Goal: Find specific page/section: Find specific page/section

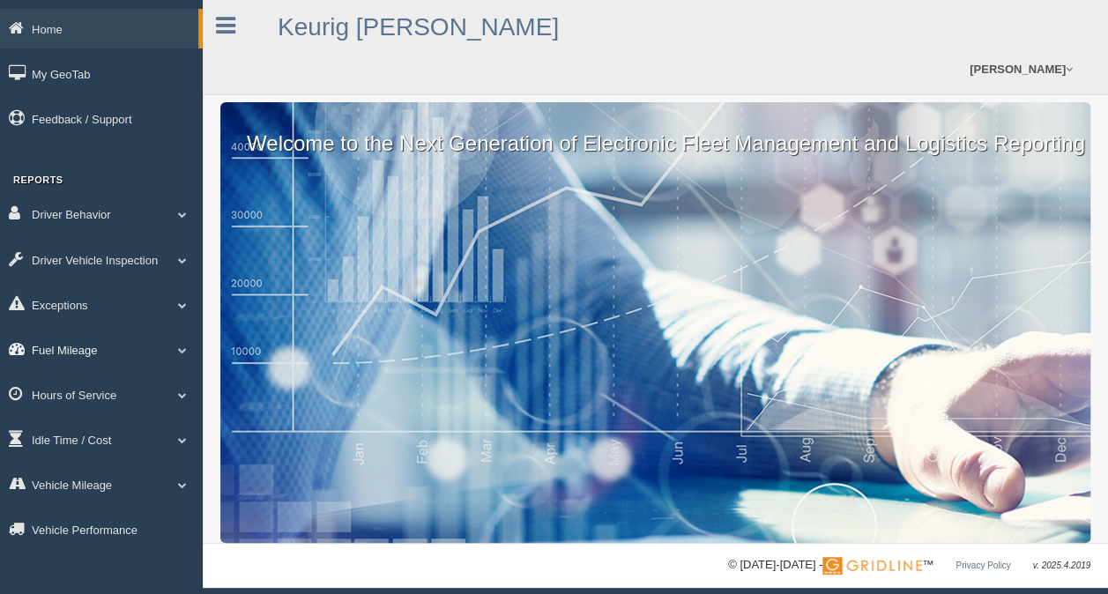
click at [78, 353] on link "Fuel Mileage" at bounding box center [101, 350] width 203 height 40
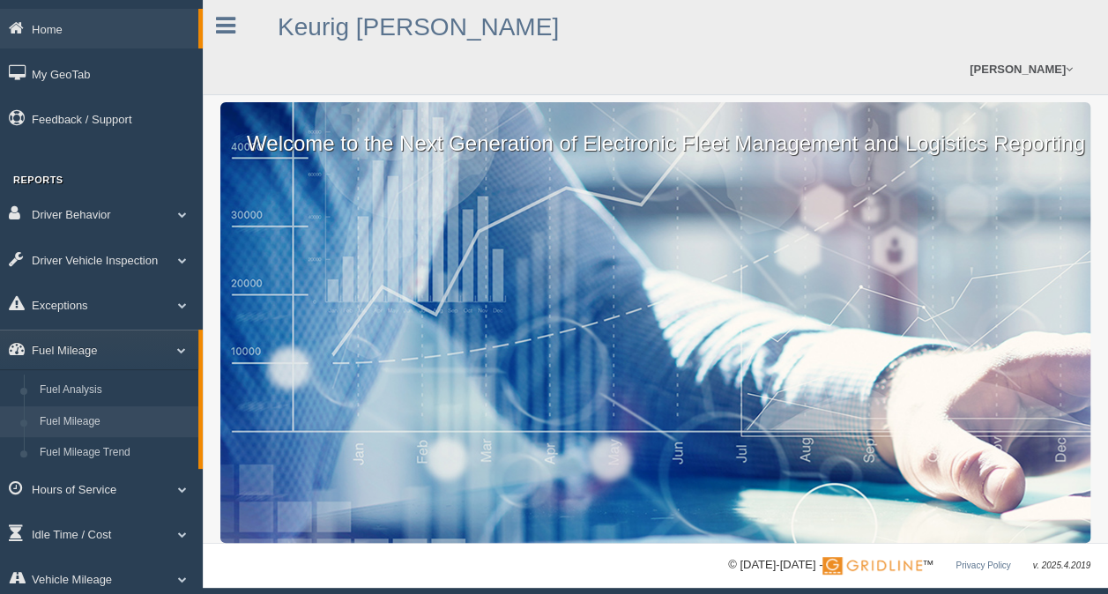
click at [71, 425] on link "Fuel Mileage" at bounding box center [115, 422] width 167 height 32
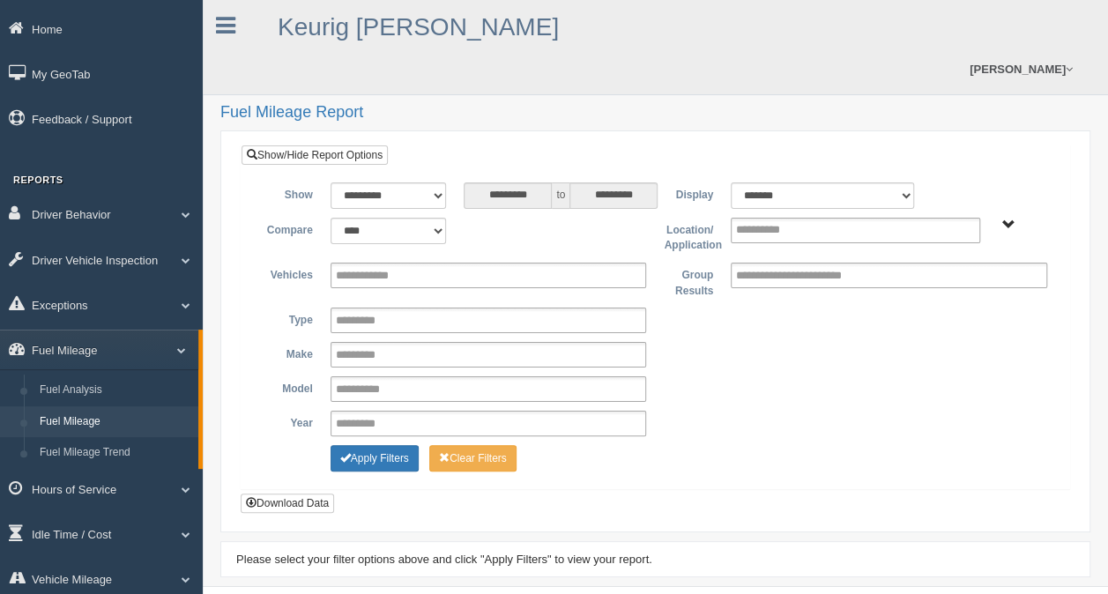
click at [1007, 222] on span "[PERSON_NAME] - OTR Tucson - OTR" at bounding box center [1008, 225] width 13 height 13
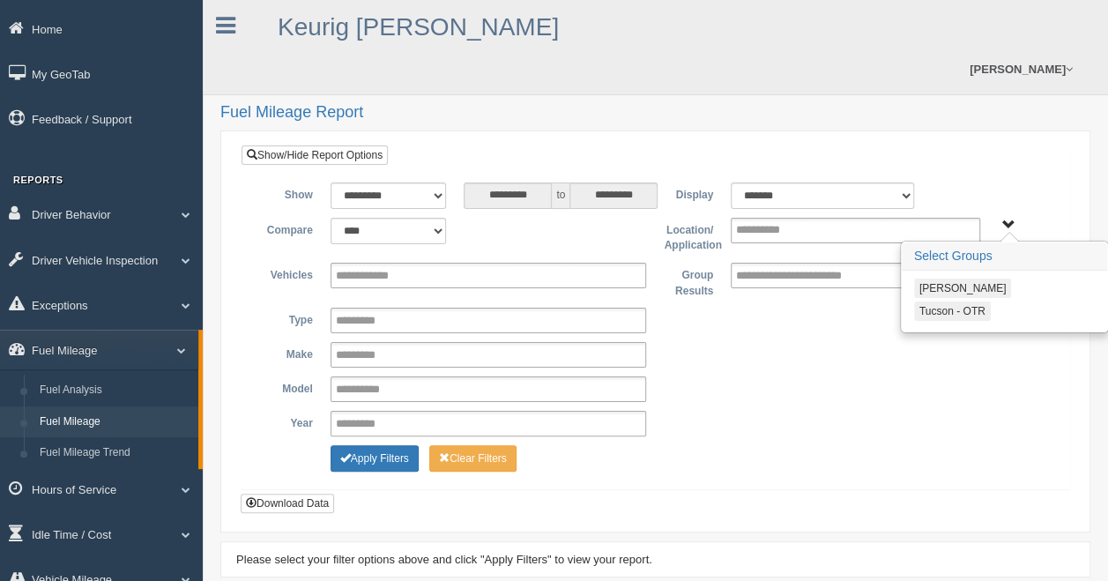
click at [955, 308] on button "Tucson - OTR" at bounding box center [952, 310] width 77 height 19
click at [381, 450] on button "Apply Filters" at bounding box center [375, 458] width 88 height 26
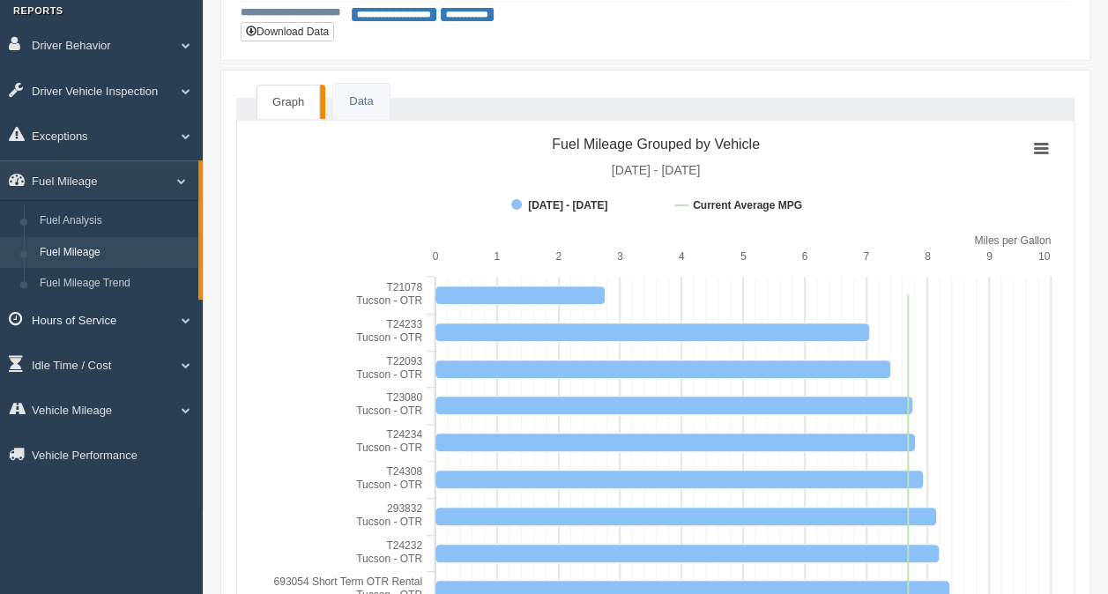
scroll to position [176, 0]
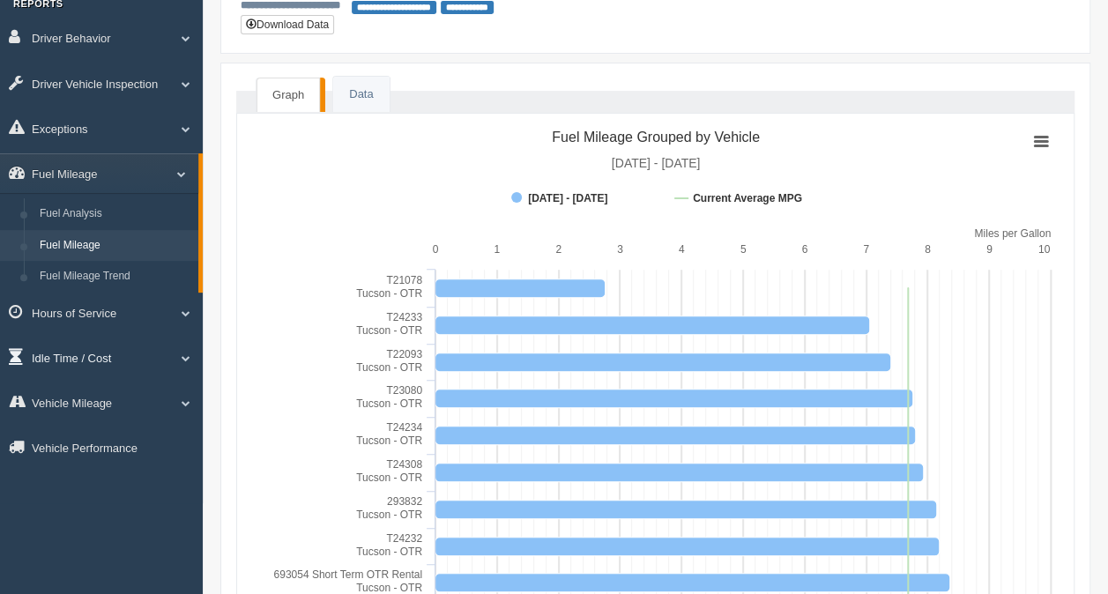
click at [95, 363] on link "Idle Time / Cost" at bounding box center [101, 358] width 203 height 40
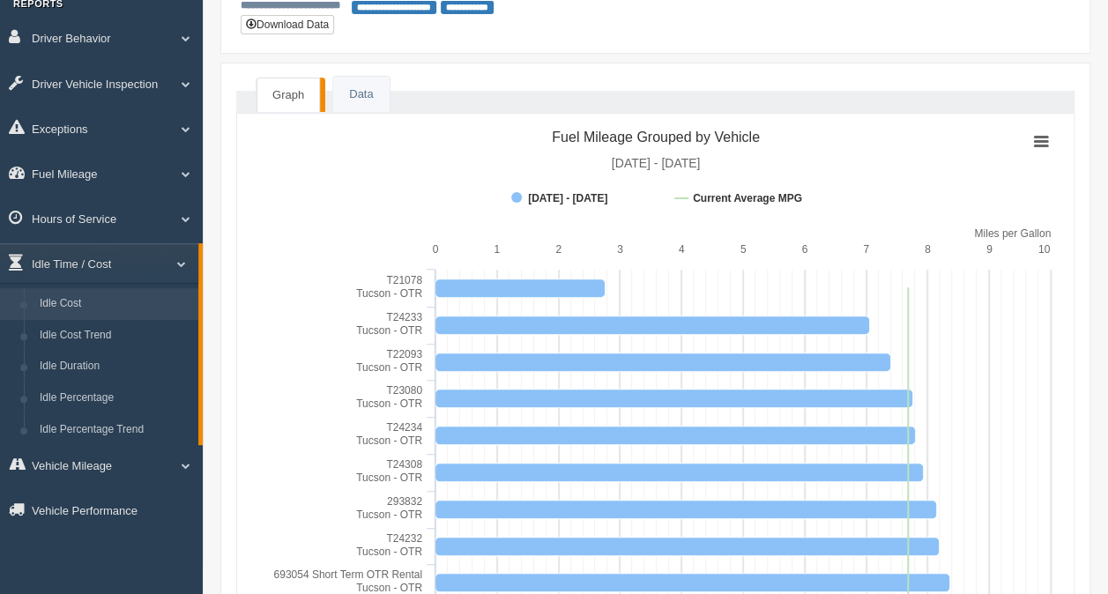
click at [78, 310] on link "Idle Cost" at bounding box center [115, 304] width 167 height 32
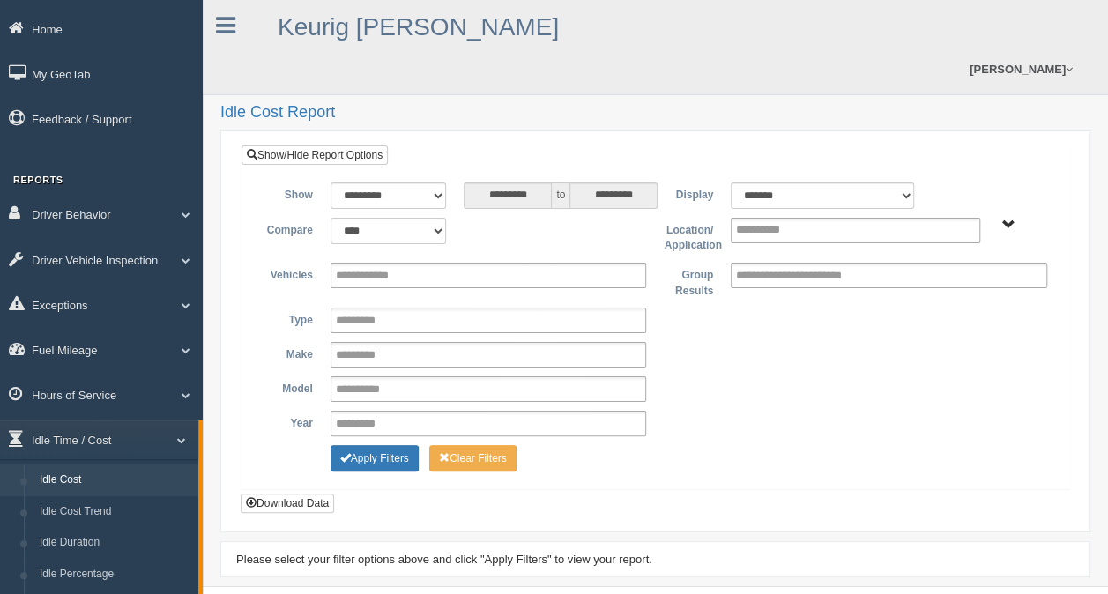
click at [1012, 223] on span "Irving - OTR Tucson - OTR" at bounding box center [1008, 225] width 13 height 13
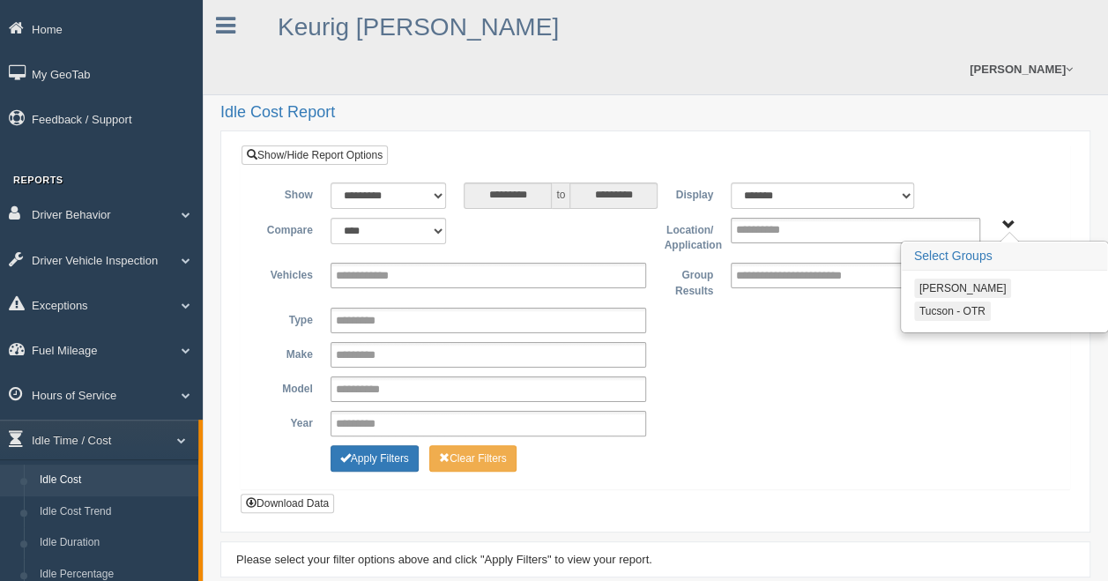
click at [949, 310] on button "Tucson - OTR" at bounding box center [952, 310] width 77 height 19
click at [873, 363] on div "**********" at bounding box center [655, 355] width 801 height 26
click at [381, 462] on button "Apply Filters" at bounding box center [375, 458] width 88 height 26
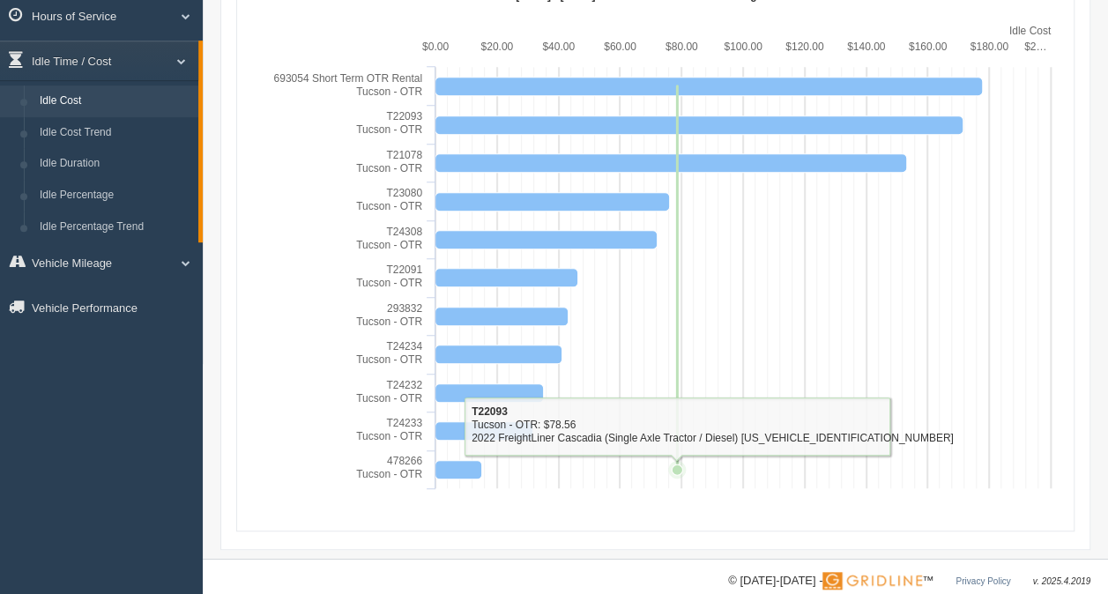
scroll to position [402, 0]
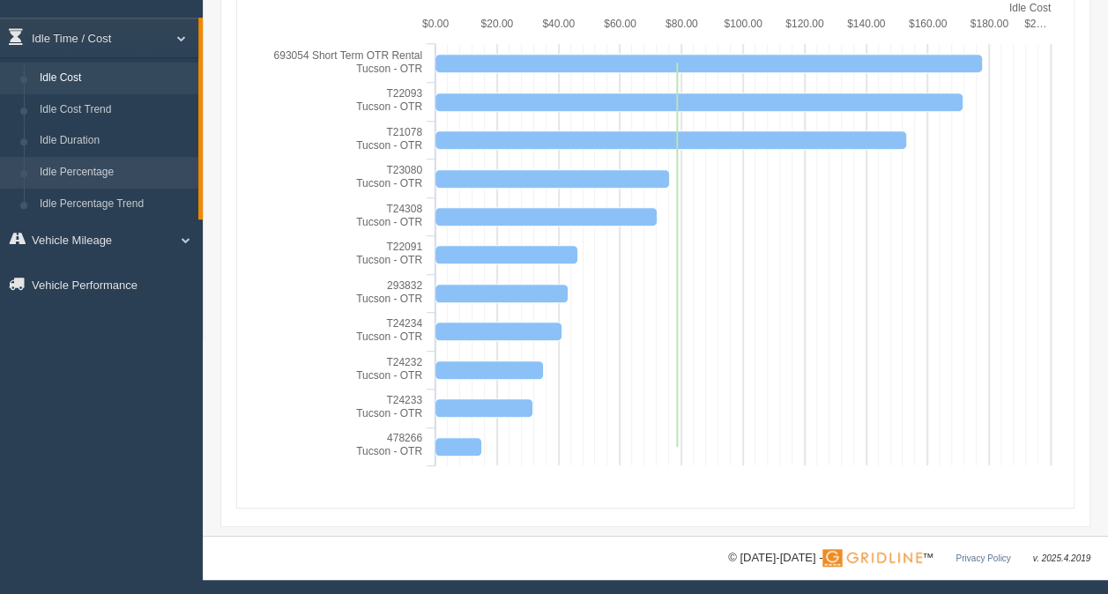
click at [58, 174] on link "Idle Percentage" at bounding box center [115, 173] width 167 height 32
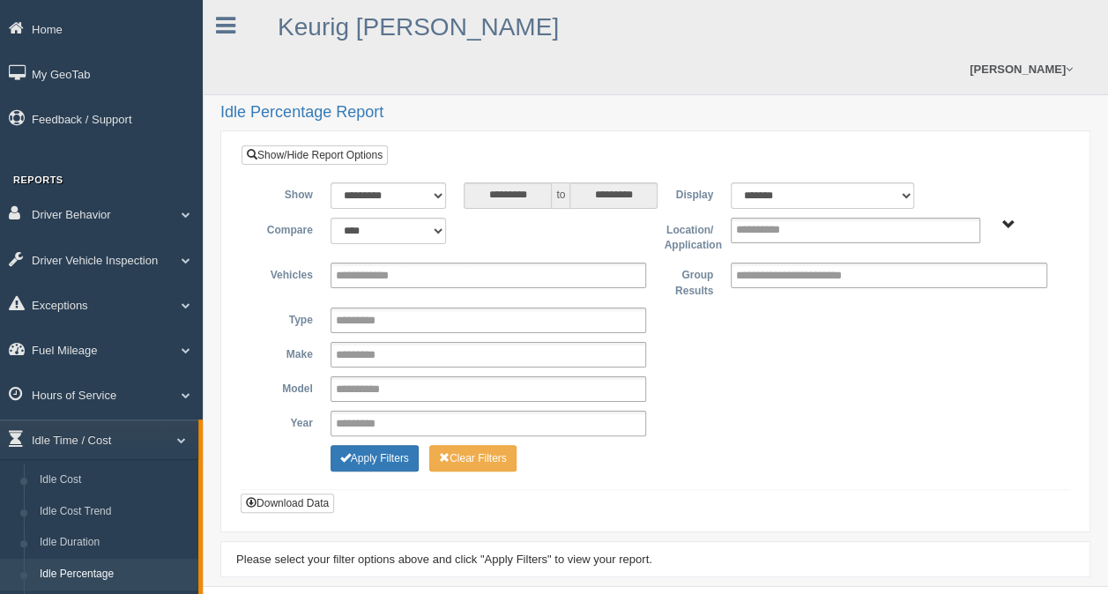
click at [1014, 220] on span "Irving - OTR Tucson - OTR" at bounding box center [1008, 225] width 13 height 13
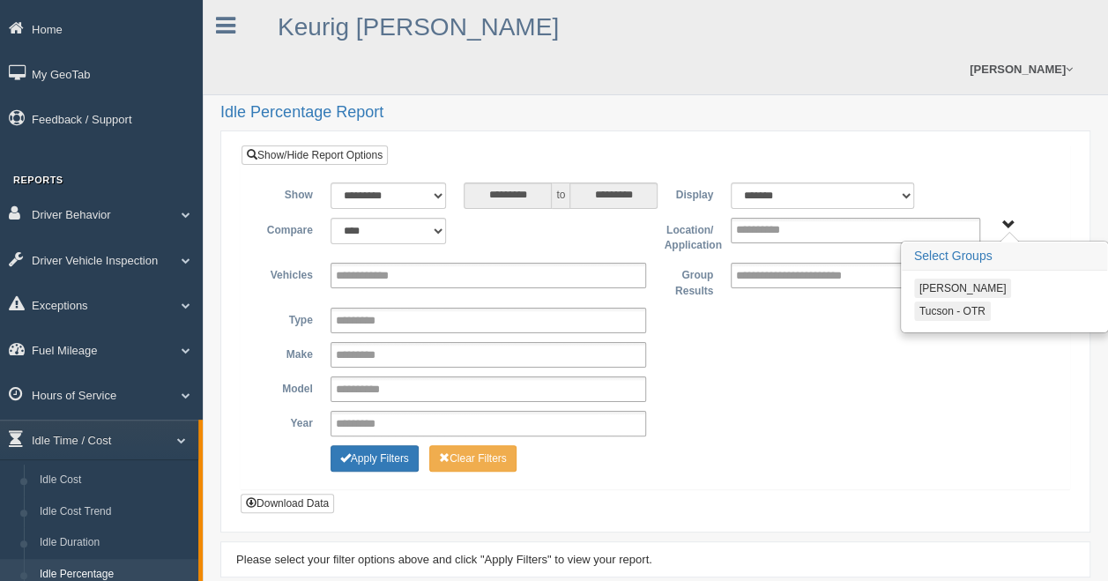
click at [948, 308] on button "Tucson - OTR" at bounding box center [952, 310] width 77 height 19
click at [374, 455] on button "Apply Filters" at bounding box center [375, 458] width 88 height 26
